Goal: Task Accomplishment & Management: Manage account settings

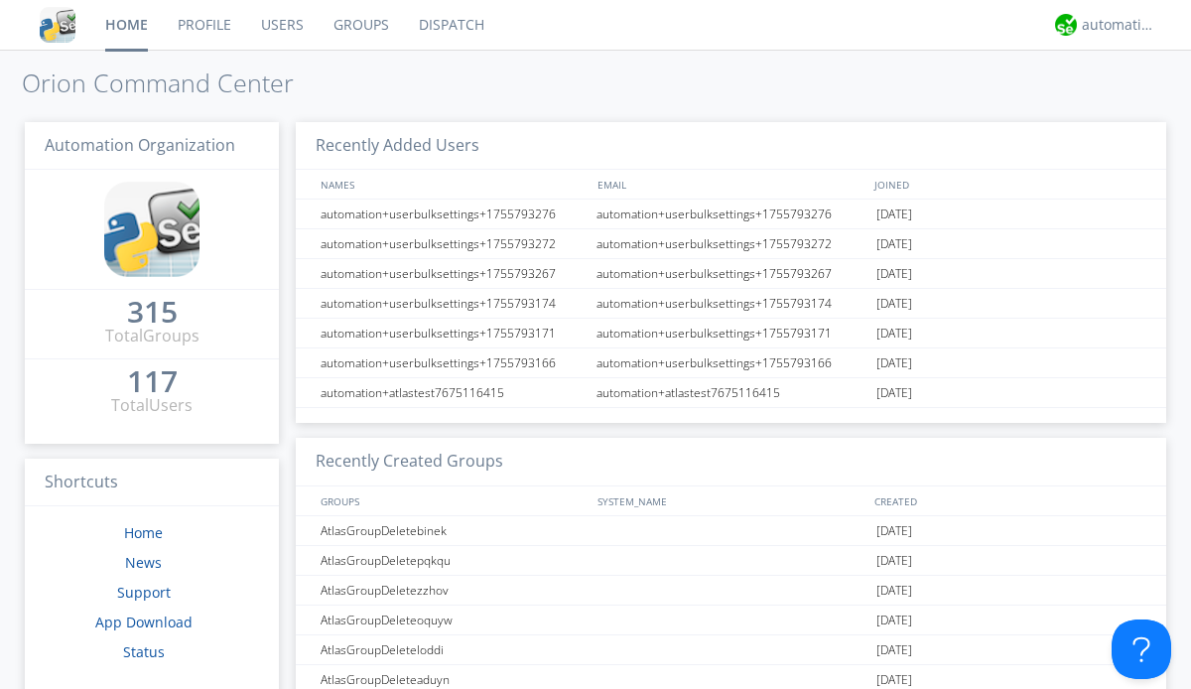
click at [281, 25] on link "Users" at bounding box center [282, 25] width 72 height 50
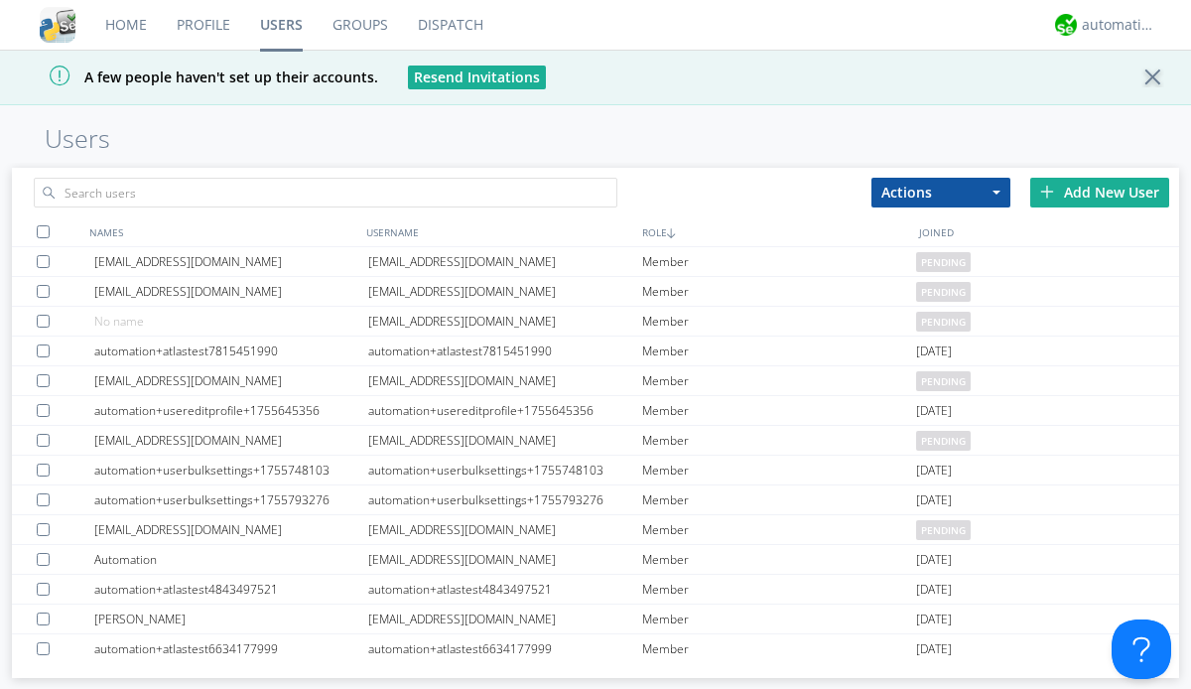
click at [1100, 192] on div "Add New User" at bounding box center [1099, 193] width 139 height 30
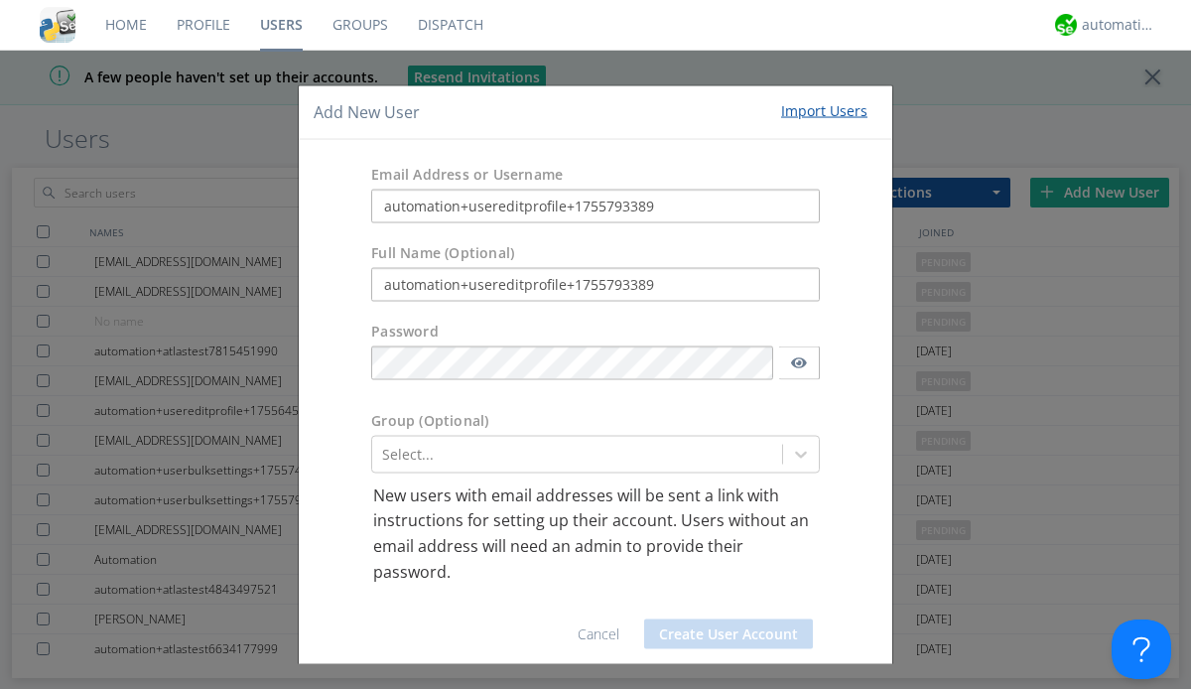
type input "automation+usereditprofile+1755793389"
click at [721, 633] on button "Create User Account" at bounding box center [728, 634] width 169 height 30
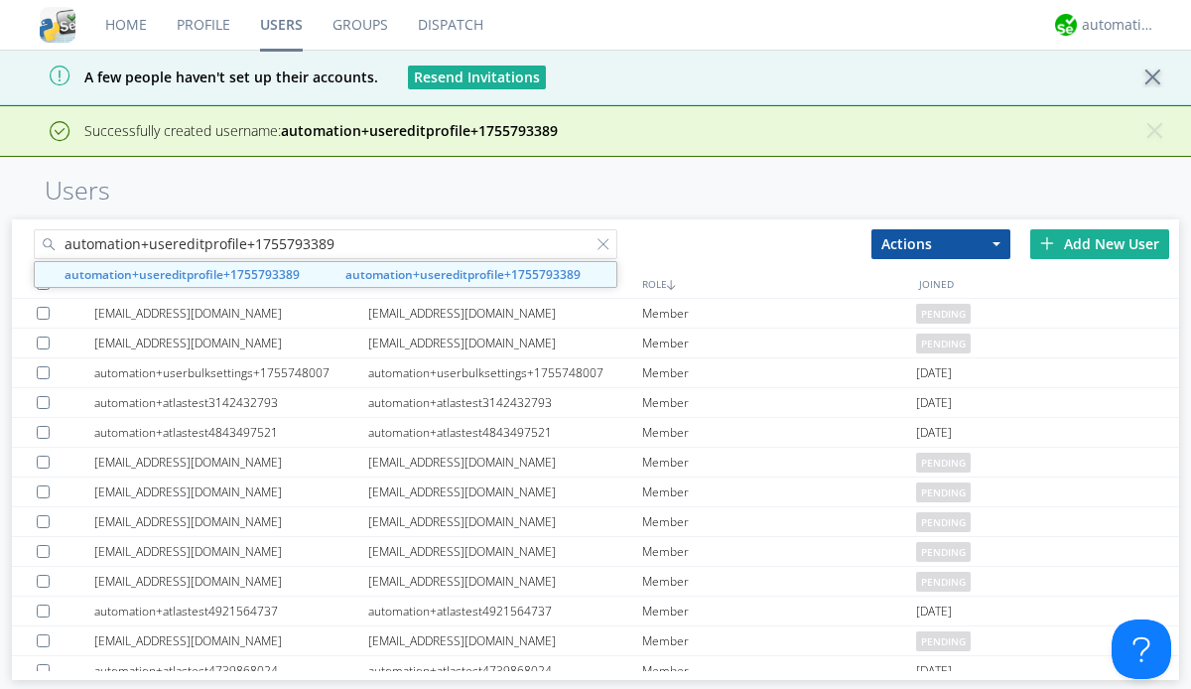
type input "automation+usereditprofile+1755793389"
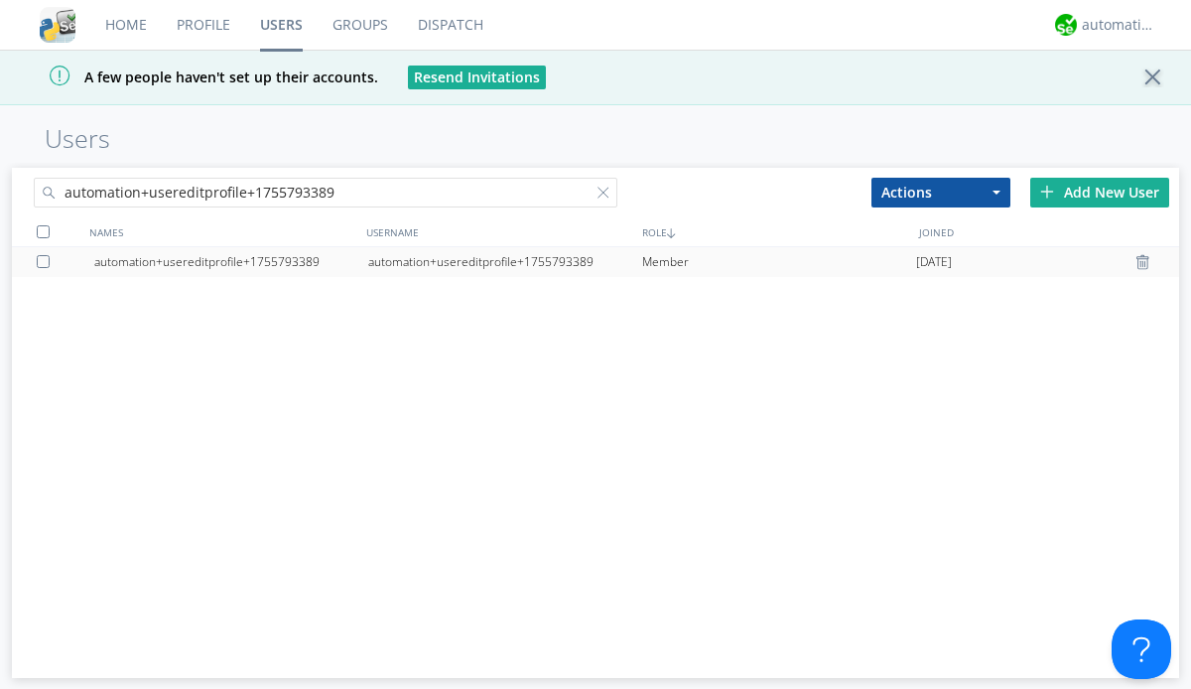
click at [504, 261] on div "automation+usereditprofile+1755793389" at bounding box center [505, 262] width 274 height 30
